Goal: Check status

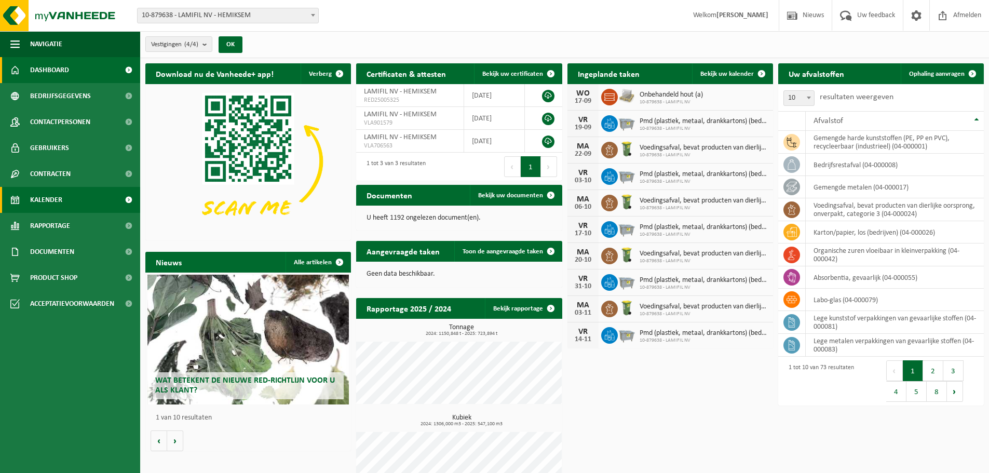
click at [54, 201] on span "Kalender" at bounding box center [46, 200] width 32 height 26
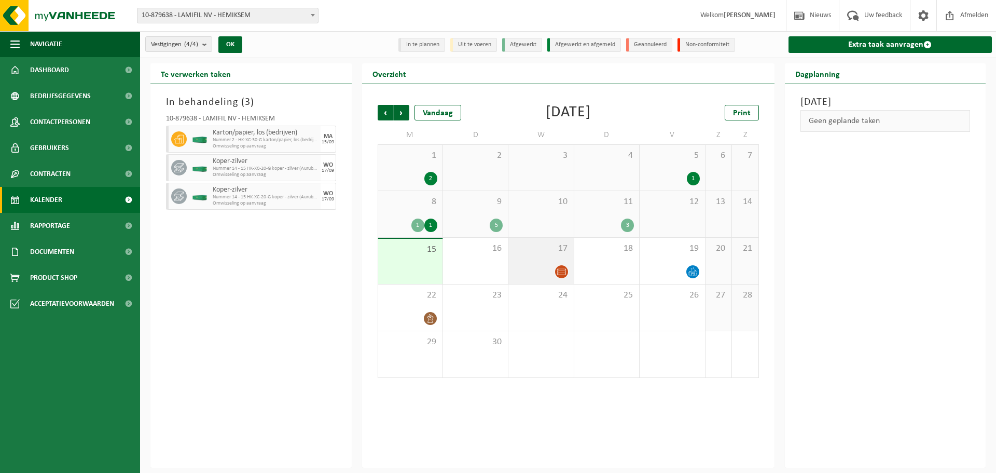
click at [521, 270] on div at bounding box center [541, 272] width 54 height 14
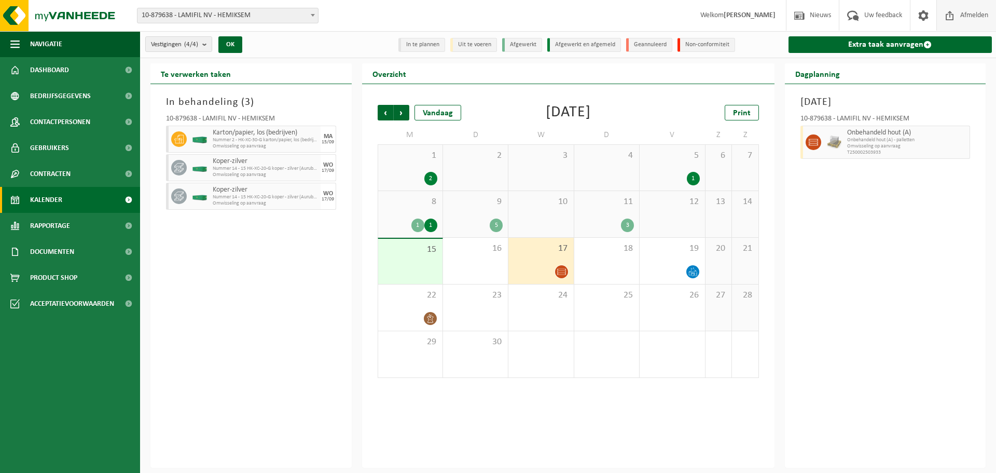
click at [980, 13] on span "Afmelden" at bounding box center [974, 15] width 33 height 31
